Goal: Task Accomplishment & Management: Use online tool/utility

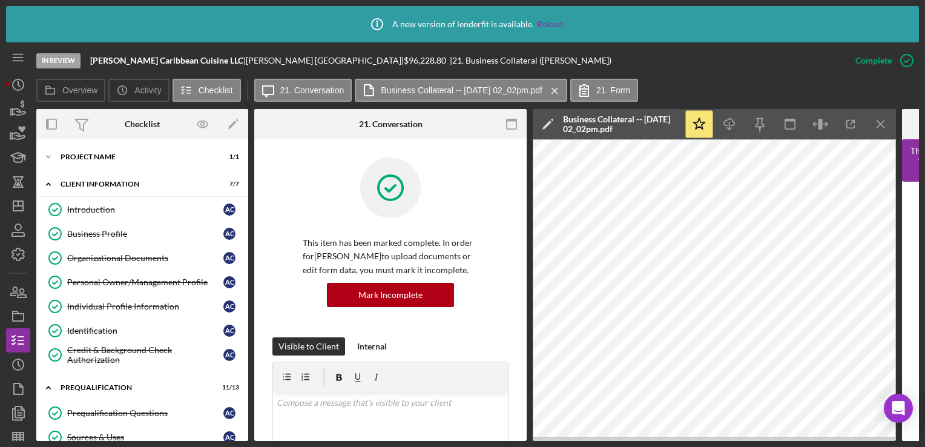
scroll to position [385, 0]
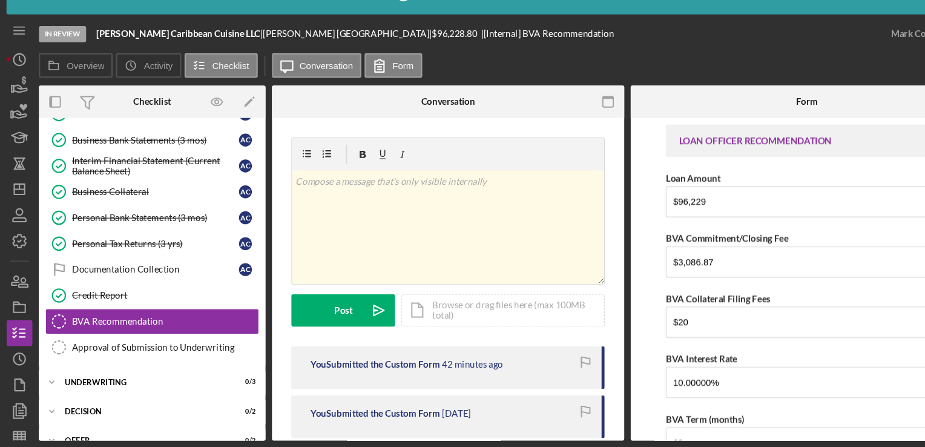
scroll to position [233, 0]
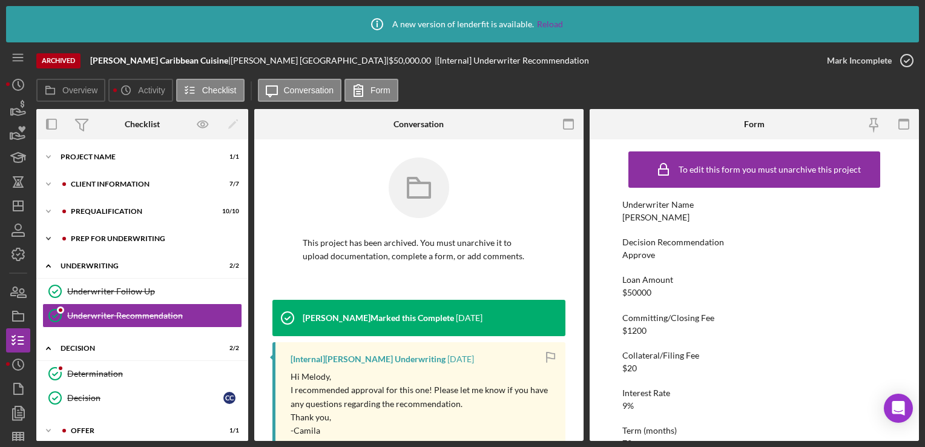
click at [92, 240] on div "Prep for Underwriting" at bounding box center [152, 238] width 162 height 7
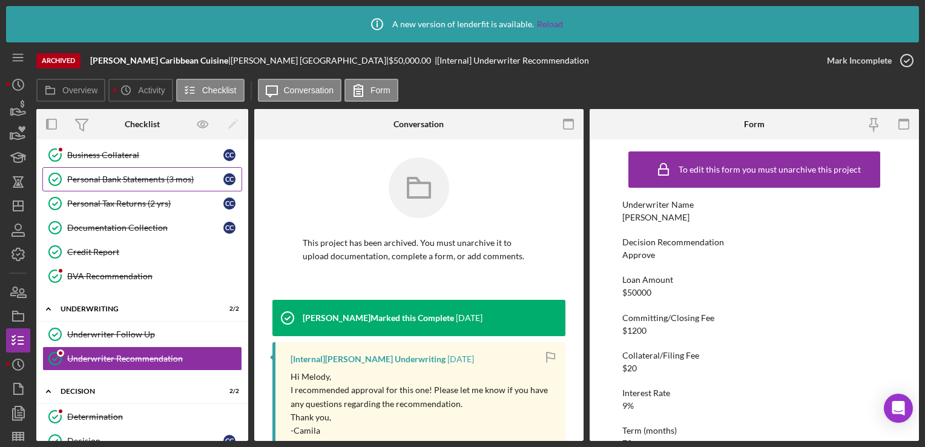
scroll to position [182, 0]
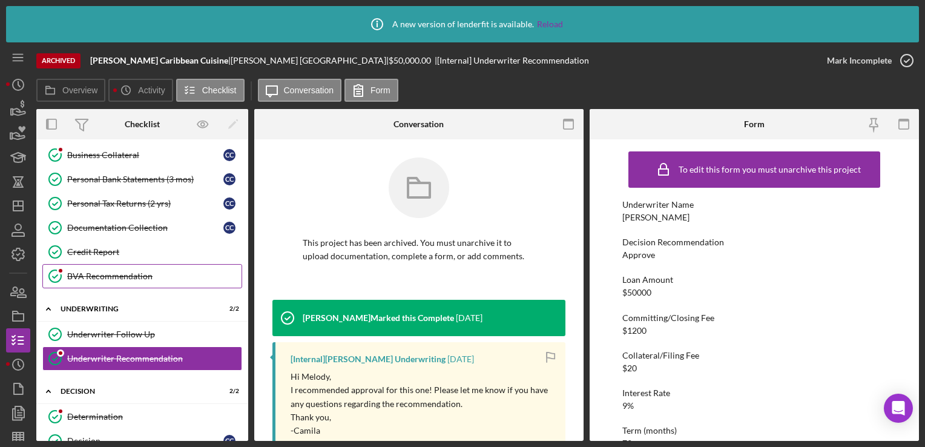
click at [129, 273] on div "BVA Recommendation" at bounding box center [154, 276] width 174 height 10
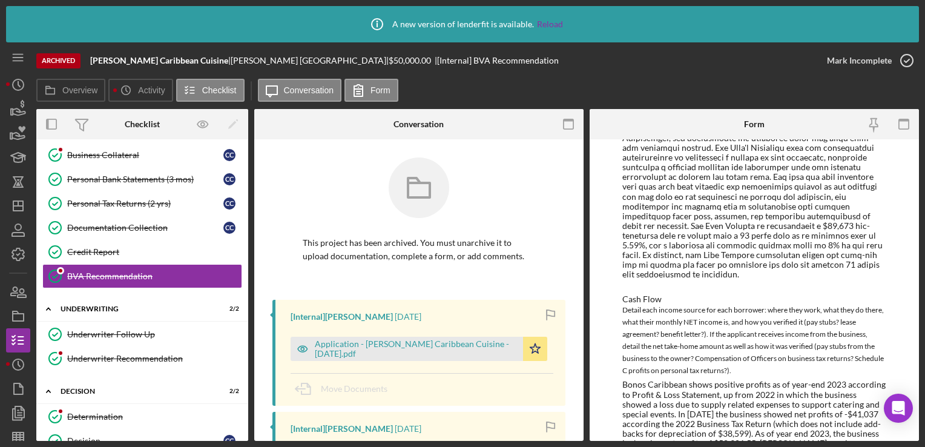
scroll to position [887, 0]
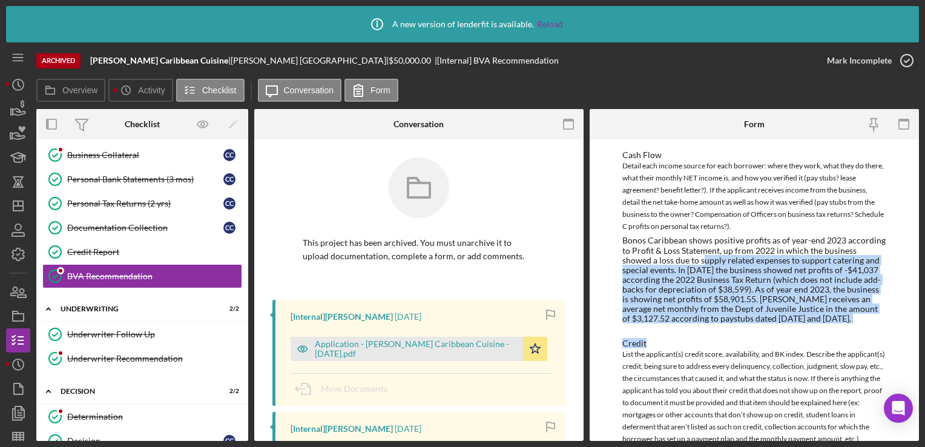
drag, startPoint x: 717, startPoint y: 265, endPoint x: 835, endPoint y: 323, distance: 131.4
